Goal: Transaction & Acquisition: Purchase product/service

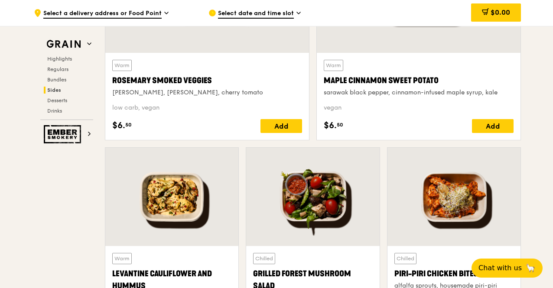
scroll to position [2211, 0]
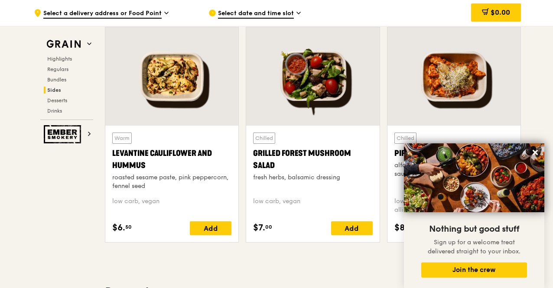
click at [261, 13] on span "Select date and time slot" at bounding box center [256, 14] width 76 height 10
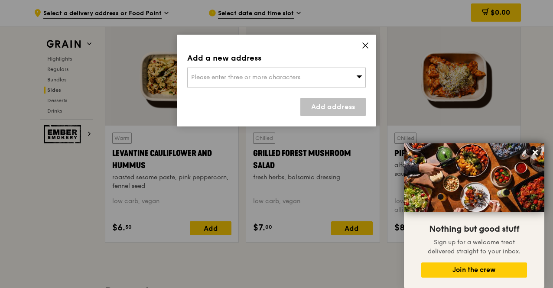
click at [365, 44] on icon at bounding box center [366, 46] width 8 height 8
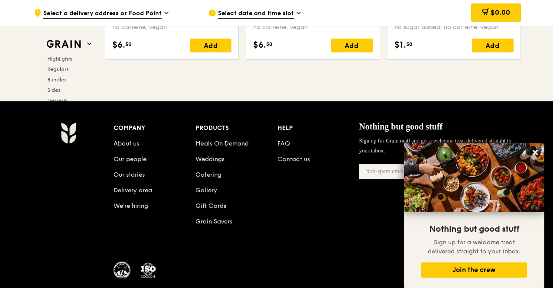
scroll to position [3657, 0]
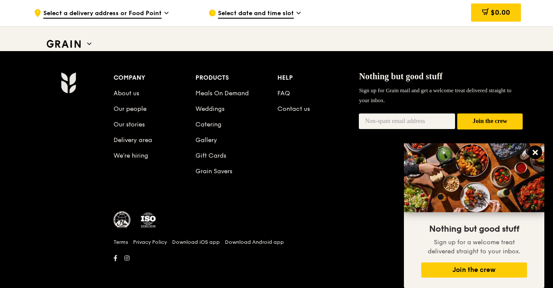
click at [538, 155] on icon at bounding box center [536, 153] width 8 height 8
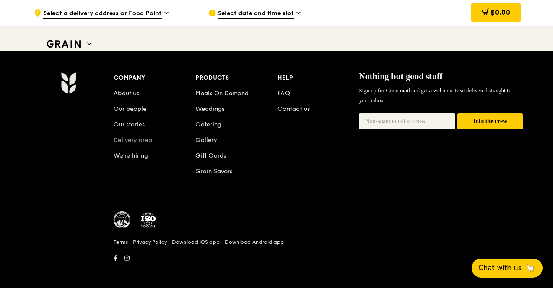
click at [126, 137] on link "Delivery area" at bounding box center [133, 140] width 39 height 7
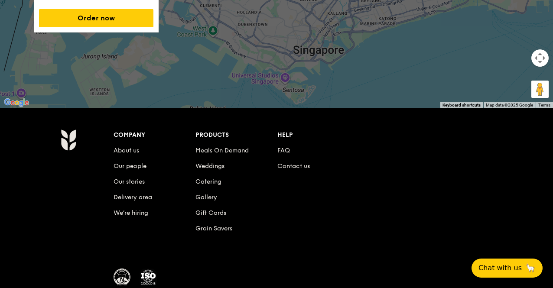
scroll to position [260, 0]
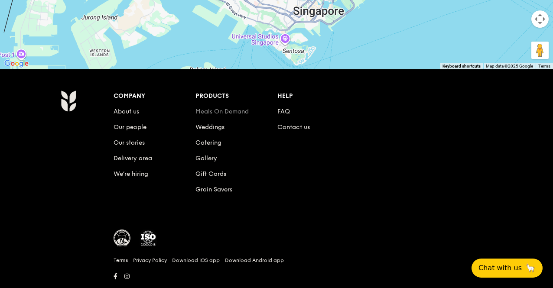
click at [227, 109] on link "Meals On Demand" at bounding box center [222, 111] width 53 height 7
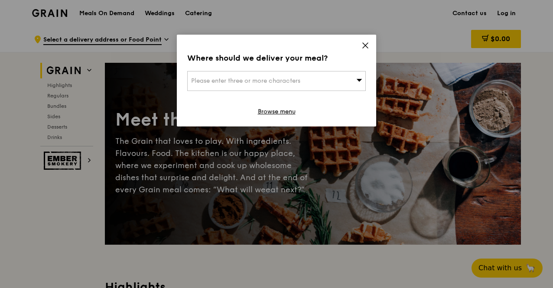
click at [369, 43] on icon at bounding box center [366, 46] width 8 height 8
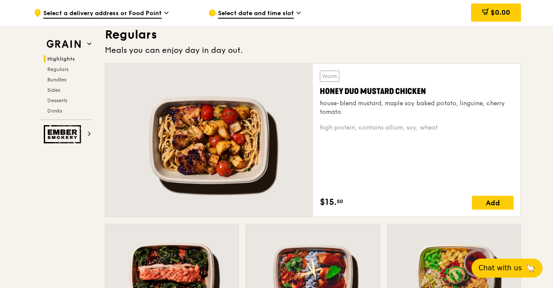
scroll to position [493, 0]
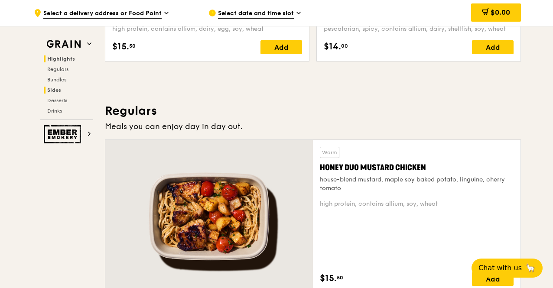
click at [55, 90] on span "Sides" at bounding box center [54, 90] width 14 height 6
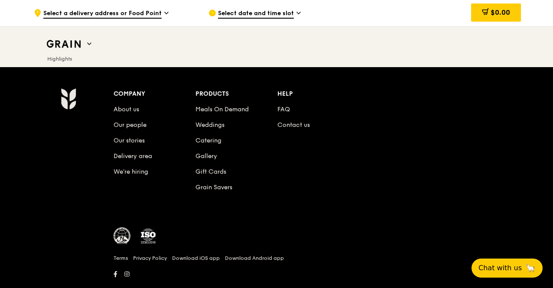
scroll to position [3657, 0]
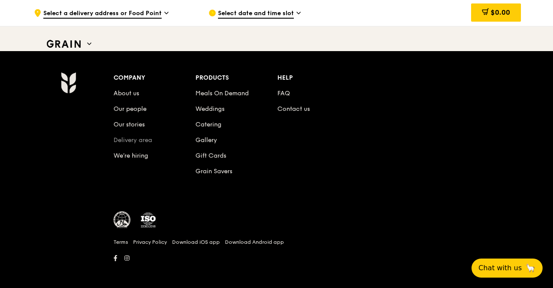
click at [129, 137] on link "Delivery area" at bounding box center [133, 140] width 39 height 7
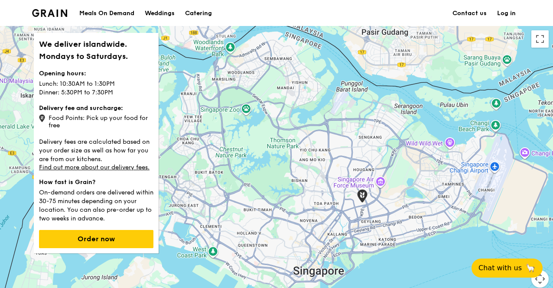
click at [111, 15] on div "Meals On Demand" at bounding box center [106, 13] width 55 height 26
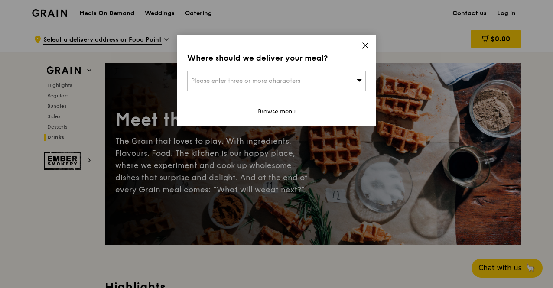
click at [367, 47] on icon at bounding box center [365, 45] width 5 height 5
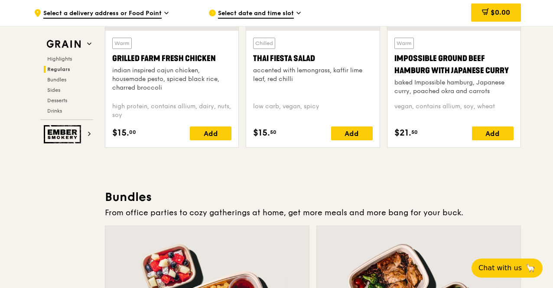
scroll to position [910, 0]
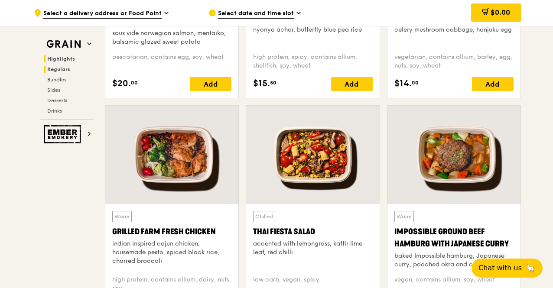
click at [59, 59] on span "Highlights" at bounding box center [61, 59] width 28 height 6
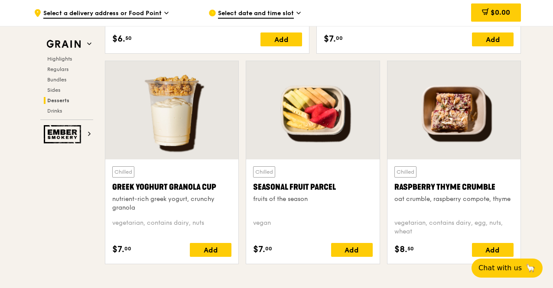
scroll to position [2759, 0]
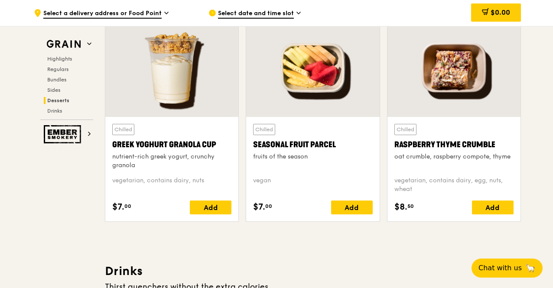
click at [166, 88] on div at bounding box center [171, 68] width 133 height 98
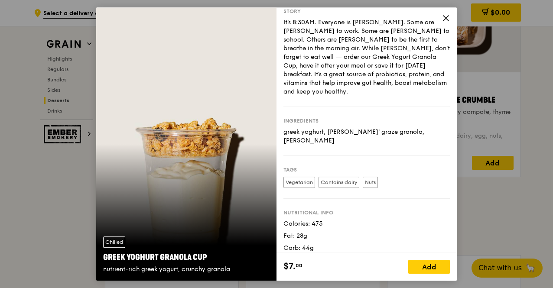
scroll to position [2846, 0]
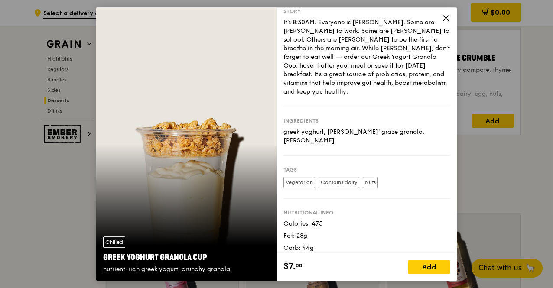
click at [447, 17] on icon at bounding box center [446, 18] width 5 height 5
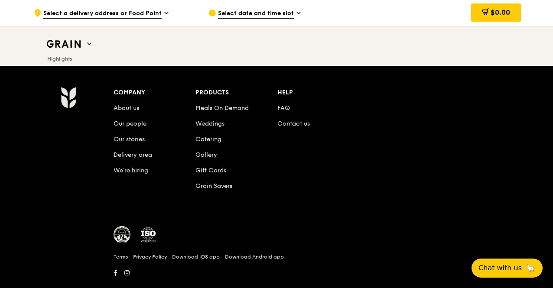
scroll to position [3657, 0]
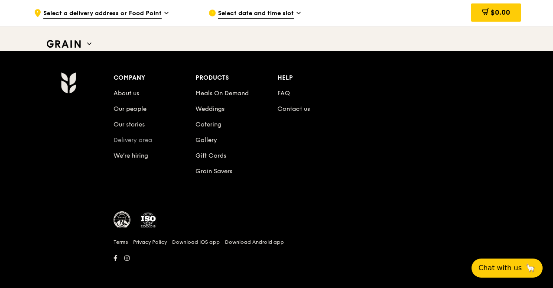
click at [137, 139] on link "Delivery area" at bounding box center [133, 140] width 39 height 7
